Goal: Information Seeking & Learning: Learn about a topic

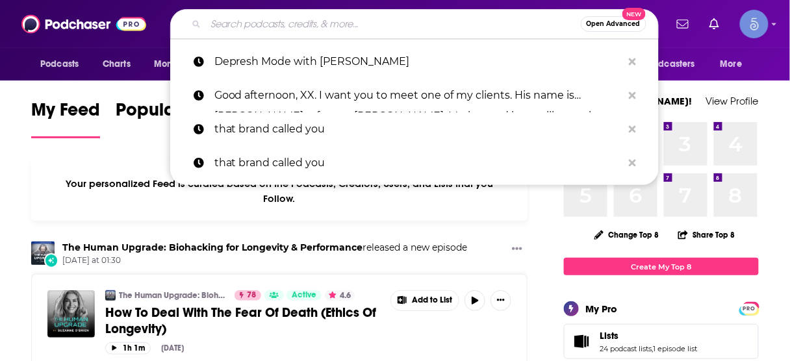
click at [314, 23] on input "Search podcasts, credits, & more..." at bounding box center [393, 24] width 375 height 21
paste input "Your Journey to Fertility"
type input "Your Journey to Fertility"
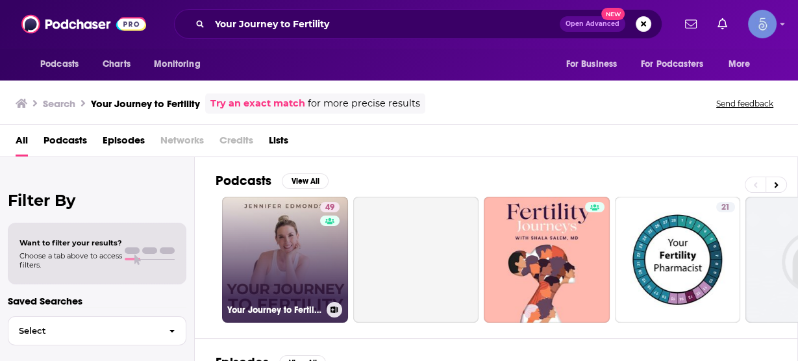
click at [288, 258] on link "49 Your Journey to Fertility" at bounding box center [285, 260] width 126 height 126
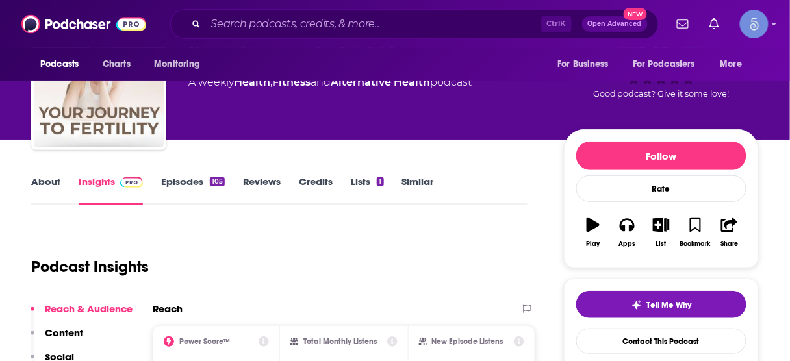
scroll to position [156, 0]
